Goal: Check status: Check status

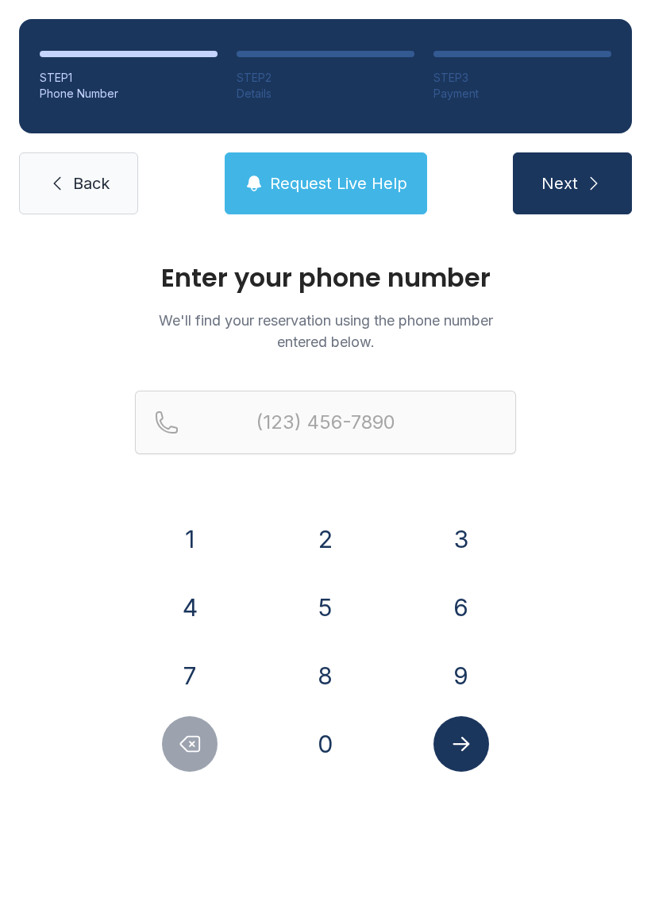
click at [326, 665] on button "8" at bounding box center [326, 676] width 56 height 56
click at [451, 602] on button "6" at bounding box center [461, 607] width 56 height 56
click at [194, 614] on button "4" at bounding box center [190, 607] width 56 height 56
click at [190, 606] on button "4" at bounding box center [190, 607] width 56 height 56
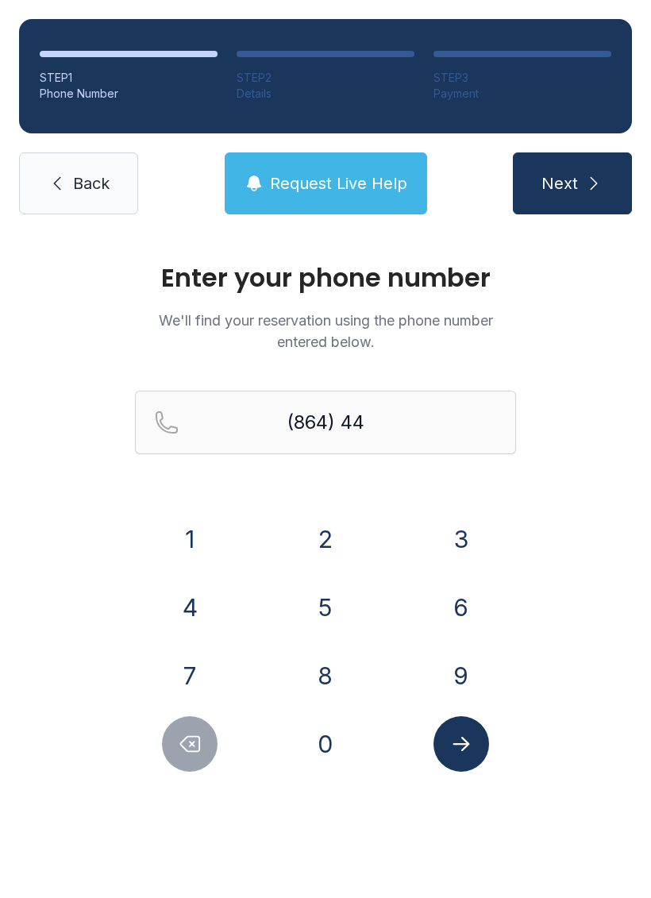
click at [331, 665] on button "8" at bounding box center [326, 676] width 56 height 56
click at [330, 664] on button "8" at bounding box center [326, 676] width 56 height 56
click at [457, 671] on button "9" at bounding box center [461, 676] width 56 height 56
click at [336, 536] on button "2" at bounding box center [326, 539] width 56 height 56
click at [198, 664] on button "7" at bounding box center [190, 676] width 56 height 56
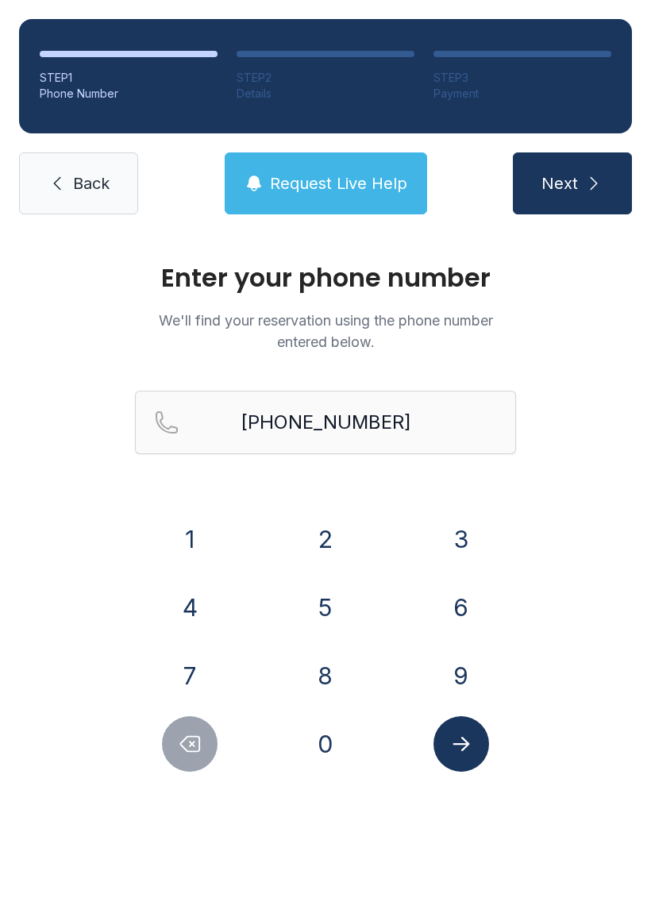
click at [477, 744] on button "Submit lookup form" at bounding box center [461, 744] width 56 height 56
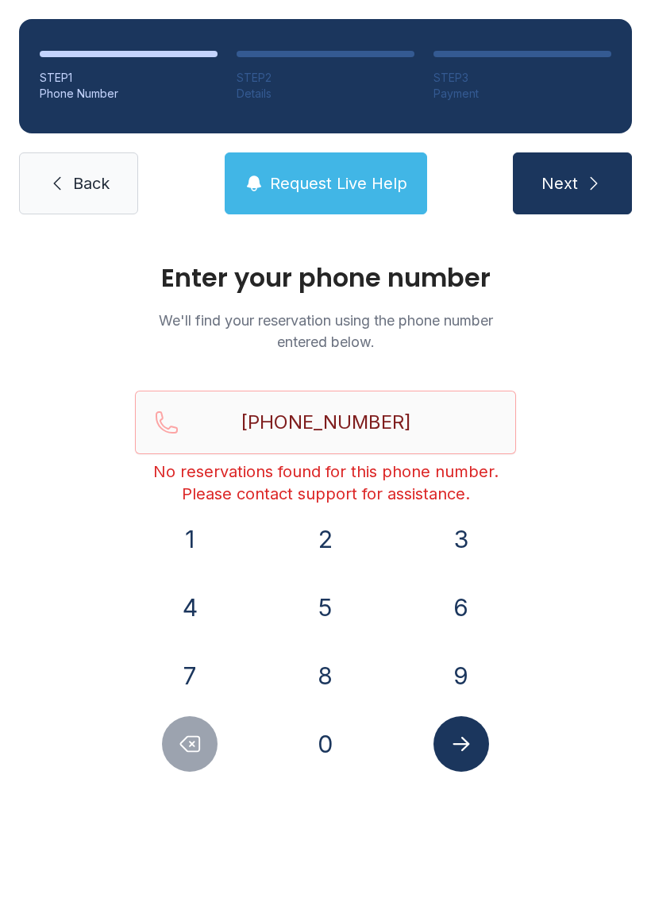
click at [362, 854] on main "Enter your phone number We'll find your reservation using the phone number ente…" at bounding box center [325, 565] width 651 height 664
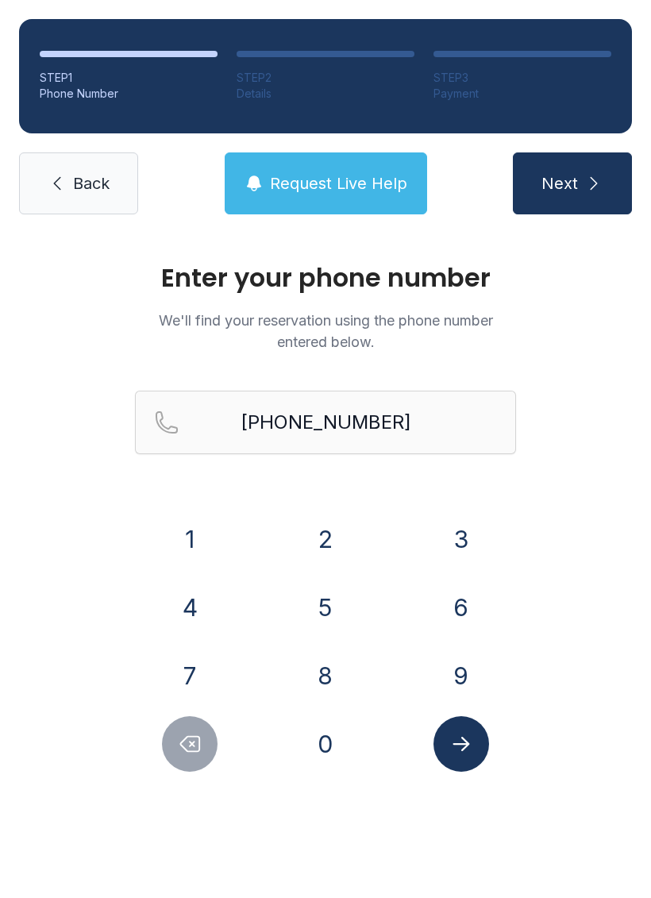
click at [205, 743] on button "Delete number" at bounding box center [190, 744] width 56 height 56
click at [191, 767] on button "Delete number" at bounding box center [190, 744] width 56 height 56
click at [191, 766] on button "Delete number" at bounding box center [190, 744] width 56 height 56
click at [179, 769] on button "Delete number" at bounding box center [190, 744] width 56 height 56
click at [184, 775] on div "Enter your phone number We'll find your reservation using the phone number ente…" at bounding box center [325, 534] width 651 height 602
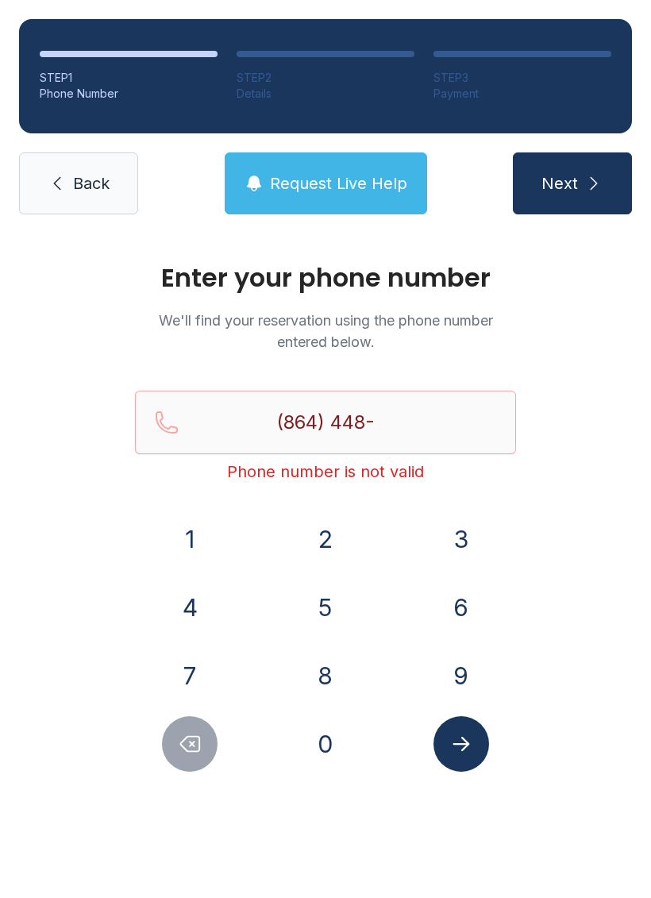
click at [200, 747] on icon "Delete number" at bounding box center [190, 744] width 19 height 15
click at [207, 764] on button "Delete number" at bounding box center [190, 744] width 56 height 56
click at [208, 759] on button "Delete number" at bounding box center [190, 744] width 56 height 56
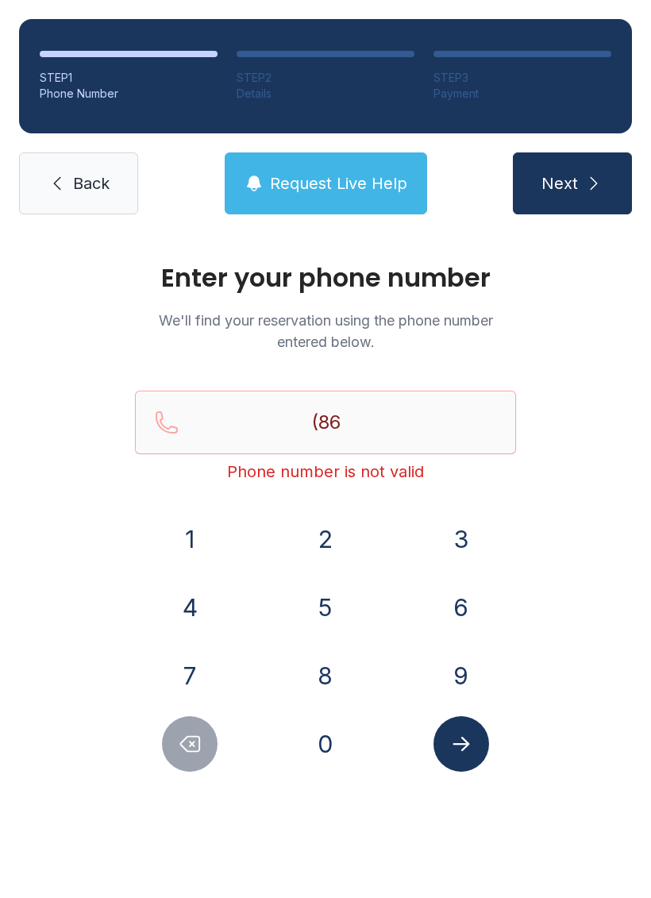
type input "(8"
click at [214, 764] on div at bounding box center [190, 744] width 110 height 56
click at [198, 741] on icon "Delete number" at bounding box center [190, 744] width 24 height 24
click at [338, 665] on button "8" at bounding box center [326, 676] width 56 height 56
click at [455, 602] on button "6" at bounding box center [461, 607] width 56 height 56
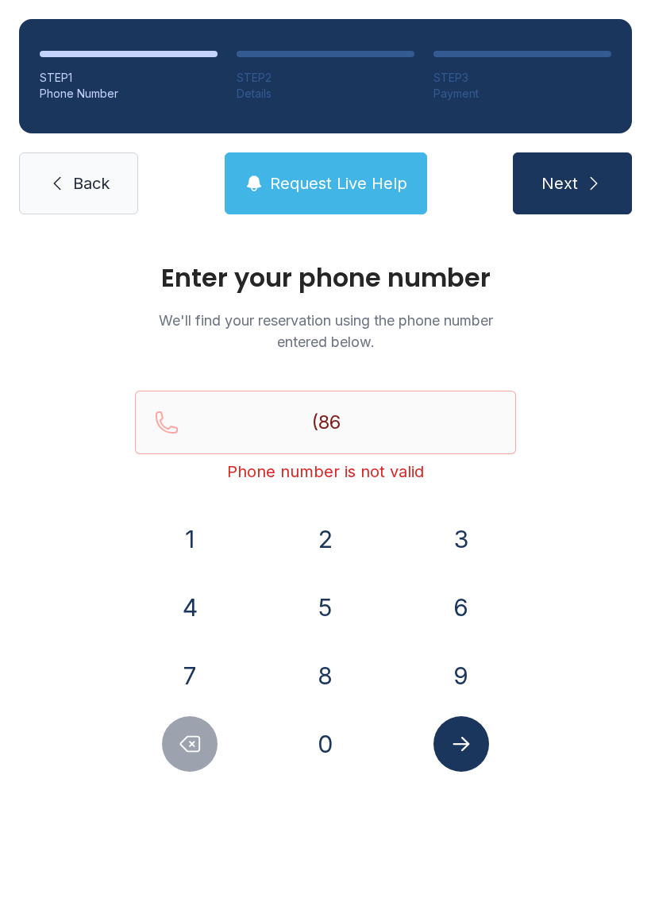
click at [195, 613] on button "4" at bounding box center [190, 607] width 56 height 56
click at [191, 602] on button "4" at bounding box center [190, 607] width 56 height 56
click at [194, 606] on button "4" at bounding box center [190, 607] width 56 height 56
click at [325, 669] on button "8" at bounding box center [326, 676] width 56 height 56
click at [314, 671] on button "8" at bounding box center [326, 676] width 56 height 56
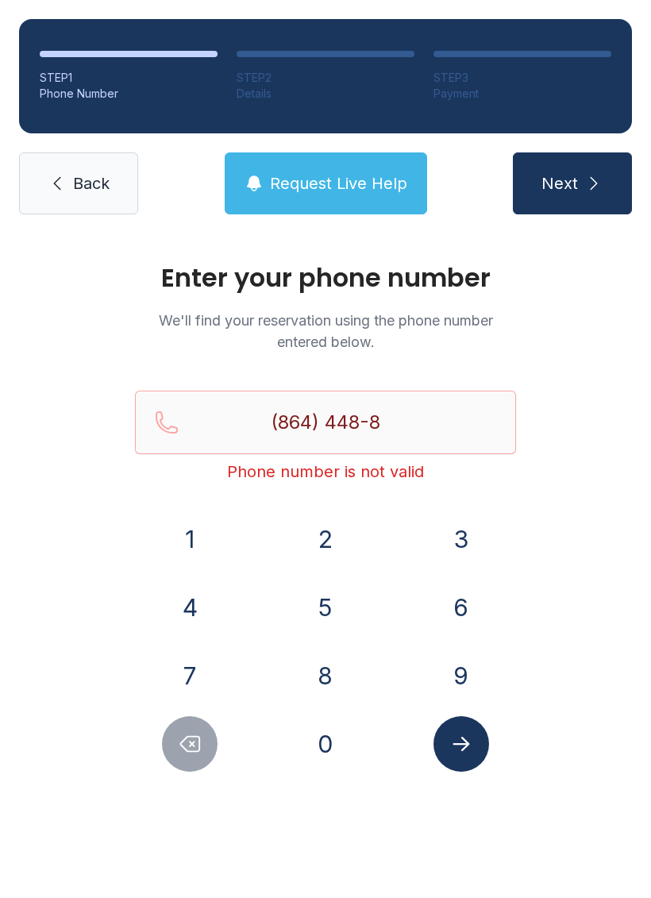
click at [453, 670] on button "9" at bounding box center [461, 676] width 56 height 56
click at [329, 527] on button "2" at bounding box center [326, 539] width 56 height 56
click at [198, 665] on button "7" at bounding box center [190, 676] width 56 height 56
type input "[PHONE_NUMBER]"
click at [468, 746] on icon "Submit lookup form" at bounding box center [461, 744] width 24 height 24
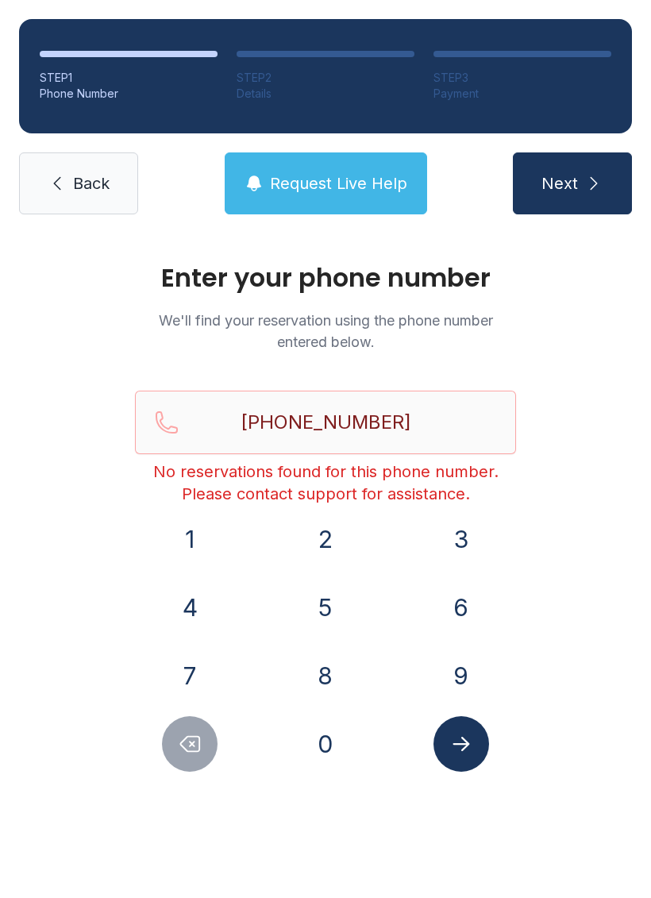
click at [593, 171] on button "Next" at bounding box center [572, 183] width 119 height 62
click at [84, 177] on span "Back" at bounding box center [91, 183] width 37 height 22
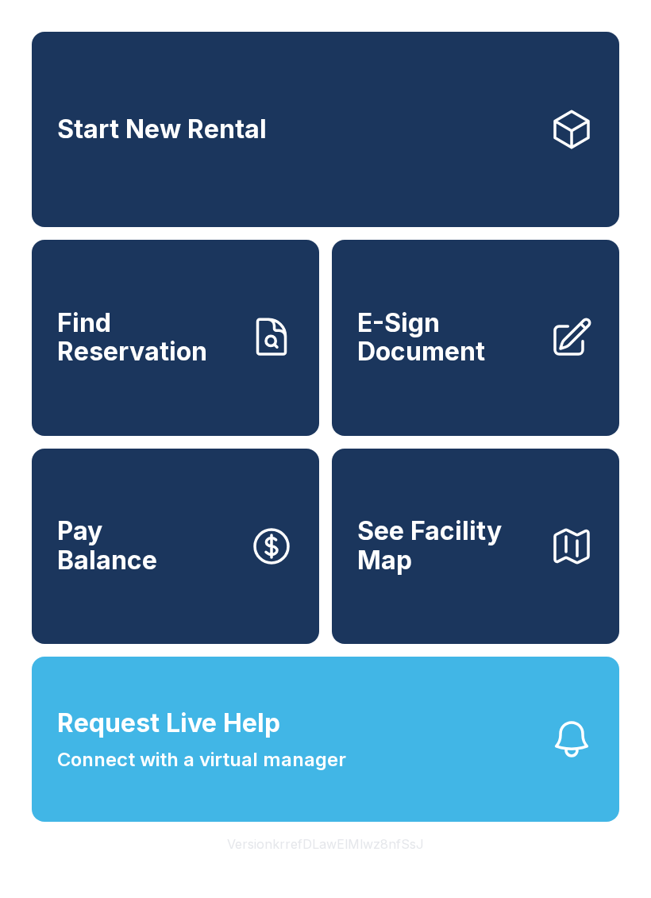
click at [463, 617] on button "See Facility Map" at bounding box center [475, 545] width 287 height 195
